Goal: Find specific page/section: Find specific page/section

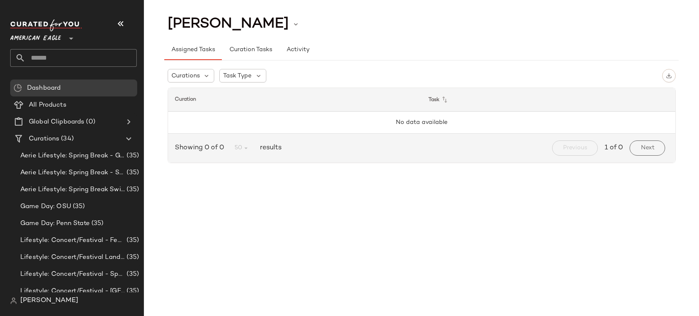
click at [44, 36] on span "American Eagle" at bounding box center [35, 36] width 51 height 15
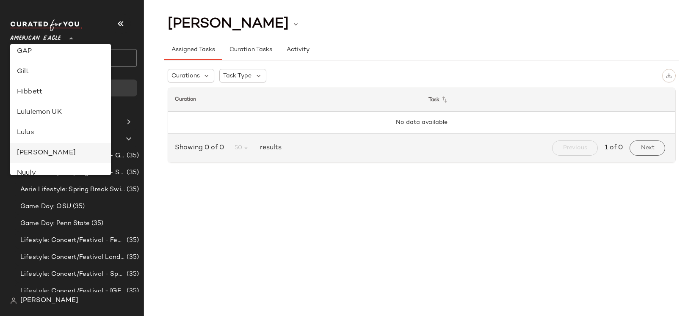
scroll to position [194, 0]
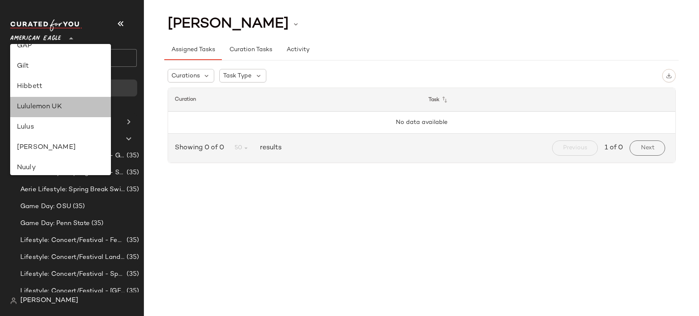
click at [43, 104] on div "Lululemon UK" at bounding box center [60, 107] width 87 height 10
type input "**"
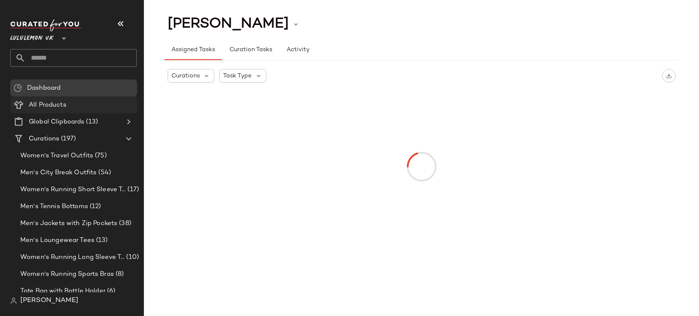
click at [85, 105] on div "All Products" at bounding box center [79, 105] width 107 height 10
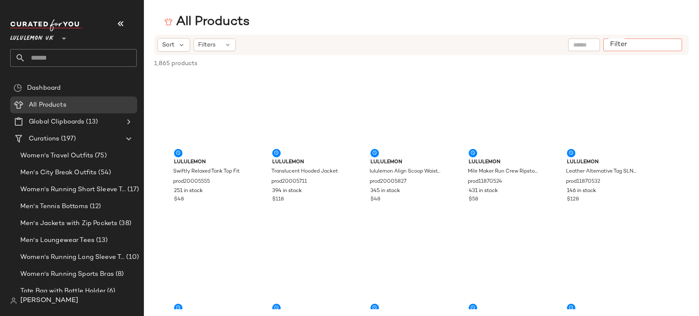
click at [664, 51] on div at bounding box center [642, 45] width 79 height 13
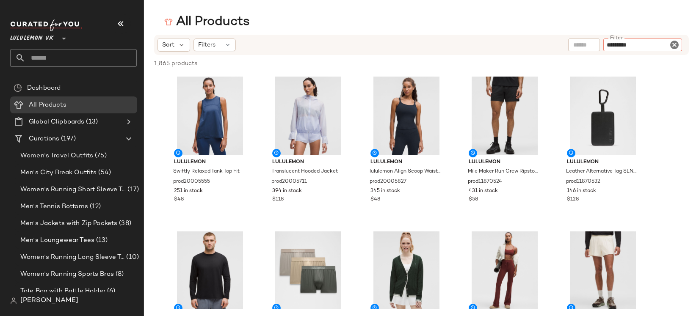
type input "**********"
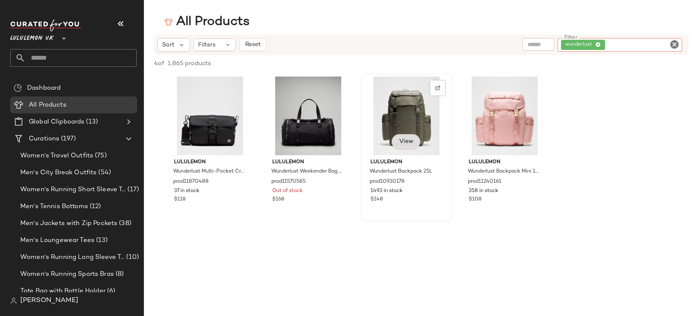
click at [410, 137] on button "View" at bounding box center [405, 141] width 29 height 15
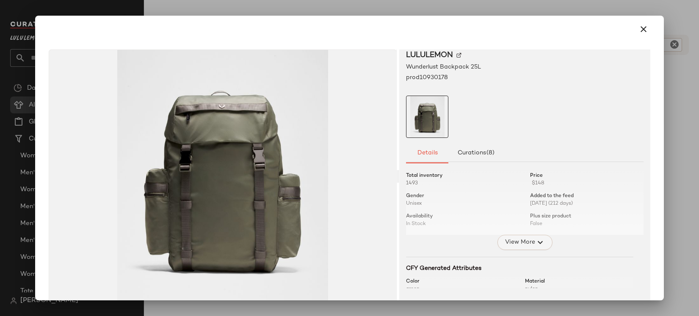
click at [521, 237] on button "View More" at bounding box center [524, 242] width 55 height 15
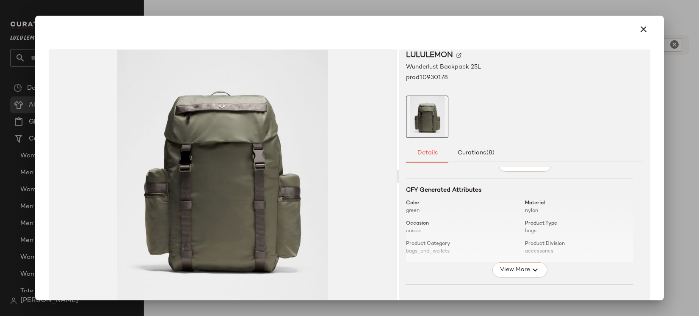
scroll to position [141, 0]
click at [521, 266] on span "View More" at bounding box center [514, 268] width 30 height 10
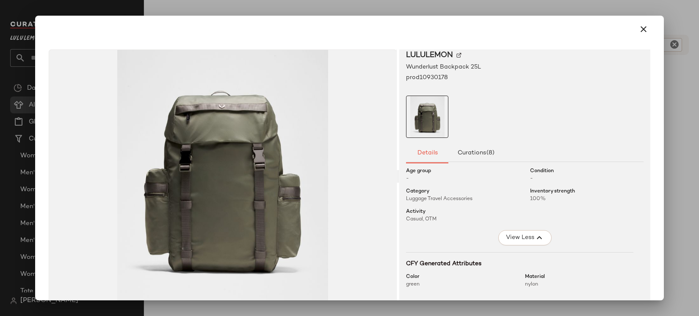
scroll to position [66, 0]
click at [638, 30] on icon "button" at bounding box center [643, 29] width 10 height 10
